Goal: Information Seeking & Learning: Learn about a topic

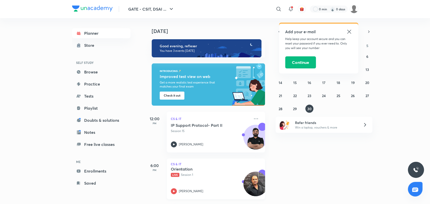
click at [176, 190] on icon at bounding box center [174, 192] width 6 height 6
